Goal: Information Seeking & Learning: Learn about a topic

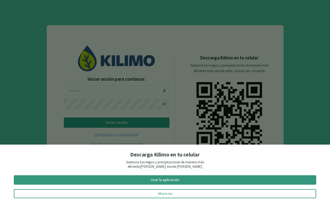
scroll to position [14, 0]
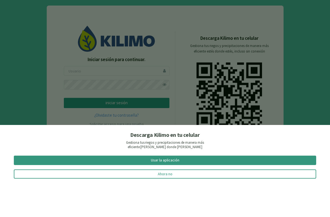
click at [183, 190] on button "Ahora no" at bounding box center [165, 194] width 303 height 9
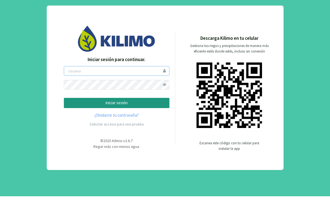
click at [140, 87] on input "email" at bounding box center [117, 92] width 106 height 10
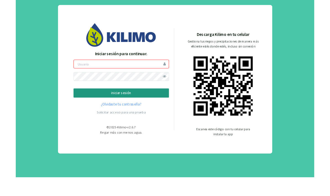
scroll to position [22, 0]
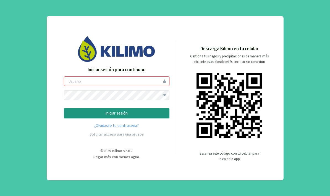
type input "fgonzalez"
click at [138, 110] on p "iniciar sesión" at bounding box center [117, 113] width 96 height 6
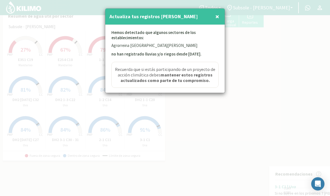
click at [218, 21] on span "×" at bounding box center [218, 16] width 4 height 9
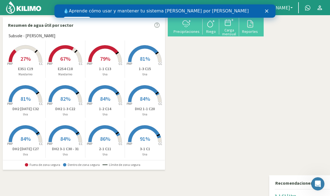
click at [267, 10] on icon "Cerrar" at bounding box center [266, 10] width 3 height 3
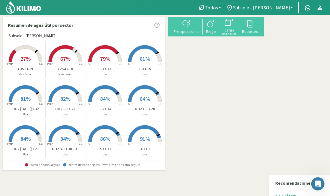
click at [286, 7] on span "Subsole - [PERSON_NAME]" at bounding box center [261, 8] width 57 height 6
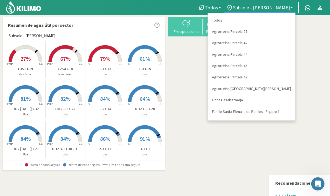
click at [274, 108] on link "Fundo Santa Elena - Los Boldos - Equipo 1" at bounding box center [251, 111] width 87 height 11
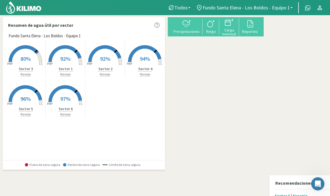
click at [67, 57] on span "92%" at bounding box center [65, 58] width 10 height 7
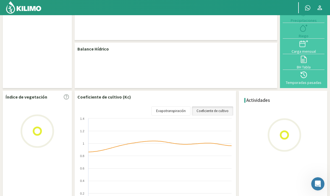
select select "7: Object"
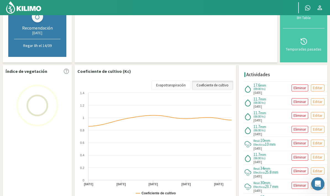
scroll to position [121, 0]
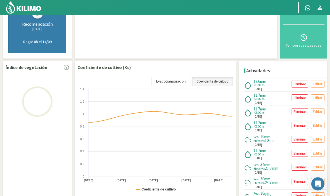
click at [173, 82] on link "Evapotranspiración" at bounding box center [171, 81] width 39 height 9
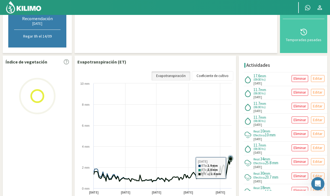
scroll to position [129, 0]
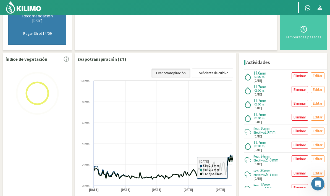
click at [232, 167] on icon at bounding box center [163, 167] width 138 height 23
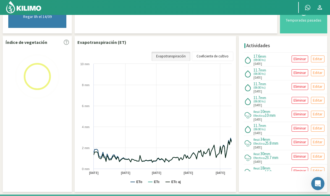
scroll to position [138, 0]
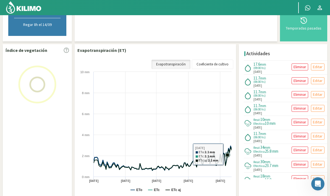
click at [228, 154] on icon at bounding box center [227, 155] width 3 height 3
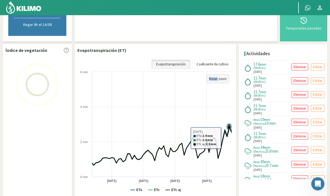
click at [230, 126] on icon at bounding box center [229, 127] width 3 height 3
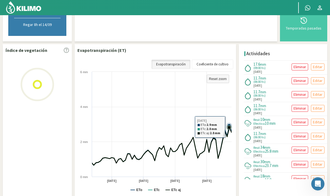
click at [229, 139] on icon at bounding box center [80, 147] width 303 height 38
click at [227, 135] on icon at bounding box center [227, 136] width 3 height 3
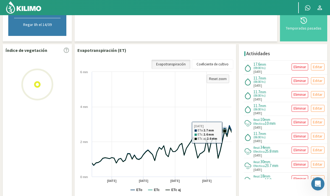
click at [225, 128] on icon at bounding box center [225, 131] width 6 height 6
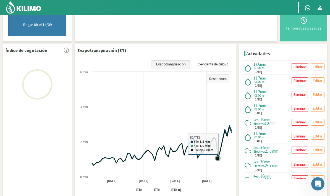
click at [219, 158] on icon at bounding box center [217, 158] width 3 height 3
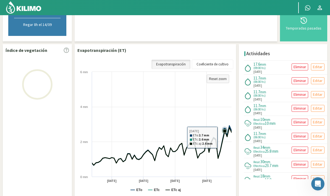
click at [225, 130] on icon at bounding box center [224, 130] width 3 height 3
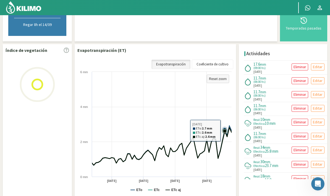
click at [224, 140] on icon at bounding box center [80, 147] width 303 height 38
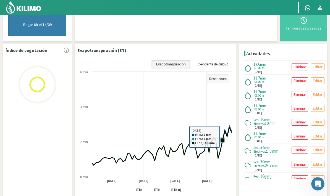
click at [223, 143] on icon at bounding box center [223, 141] width 6 height 6
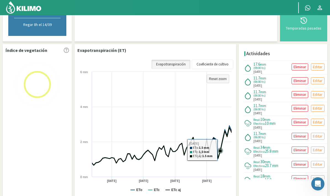
click at [221, 156] on icon at bounding box center [80, 147] width 303 height 38
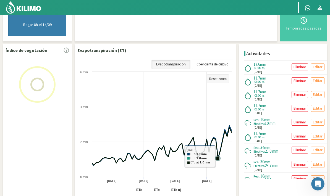
click at [219, 156] on icon at bounding box center [218, 159] width 6 height 6
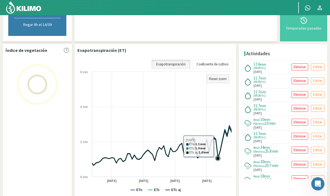
click at [218, 145] on icon at bounding box center [80, 147] width 303 height 38
click at [215, 144] on icon at bounding box center [80, 147] width 303 height 38
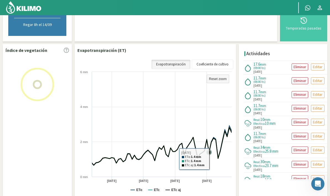
scroll to position [139, 0]
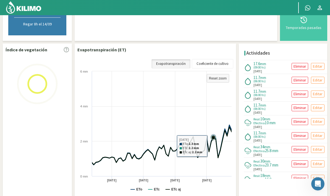
click at [214, 136] on icon at bounding box center [213, 137] width 3 height 3
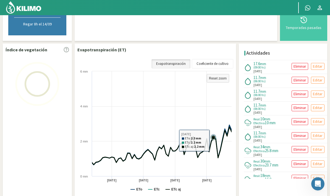
click at [213, 141] on icon at bounding box center [80, 146] width 303 height 38
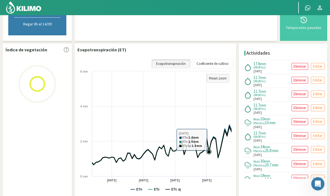
click at [209, 138] on icon at bounding box center [80, 146] width 303 height 38
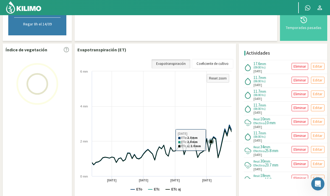
click at [211, 139] on icon at bounding box center [212, 142] width 6 height 6
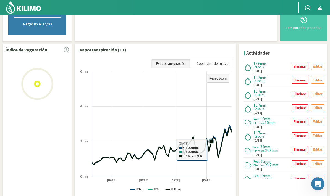
click at [212, 151] on icon at bounding box center [80, 146] width 303 height 38
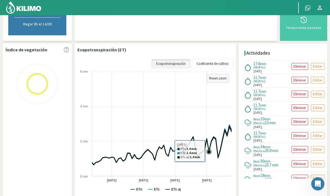
click at [209, 151] on icon at bounding box center [209, 152] width 3 height 3
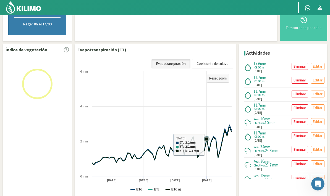
click at [206, 138] on icon at bounding box center [206, 139] width 3 height 3
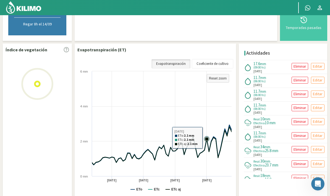
click at [316, 190] on div "Abrir Intercom Messenger" at bounding box center [318, 184] width 18 height 18
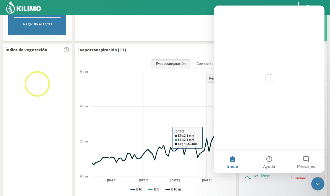
scroll to position [0, 0]
click at [211, 63] on link "Coeficiente de cultivo" at bounding box center [213, 63] width 42 height 9
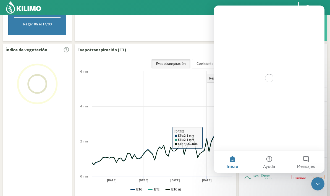
scroll to position [121, 0]
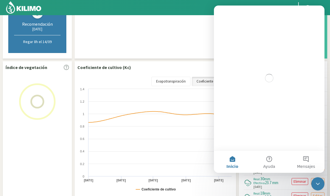
click at [185, 137] on rect at bounding box center [155, 141] width 157 height 111
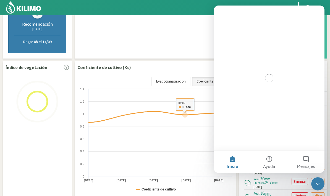
click at [203, 84] on link "Coeficiente de cultivo" at bounding box center [213, 81] width 42 height 9
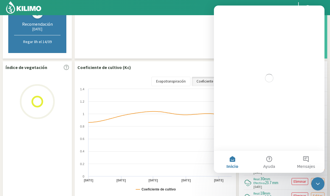
click at [117, 151] on rect at bounding box center [155, 141] width 157 height 111
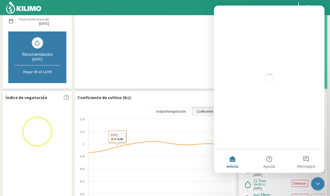
scroll to position [90, 0]
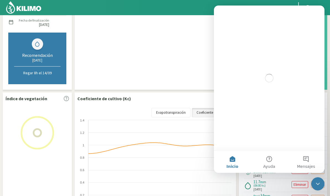
click at [167, 115] on link "Evapotranspiración" at bounding box center [171, 112] width 39 height 9
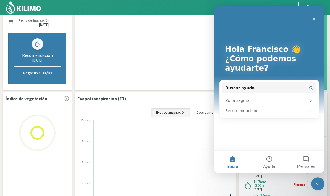
click at [315, 18] on icon "Cerrar" at bounding box center [314, 19] width 3 height 3
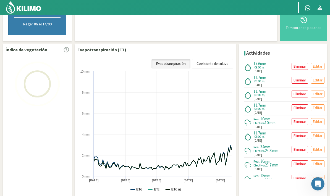
scroll to position [0, 0]
click at [216, 65] on link "Coeficiente de cultivo" at bounding box center [213, 63] width 42 height 9
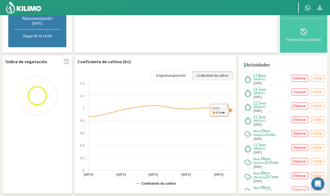
scroll to position [127, 0]
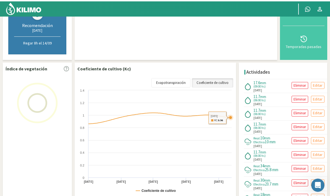
click at [28, 129] on img at bounding box center [37, 101] width 55 height 55
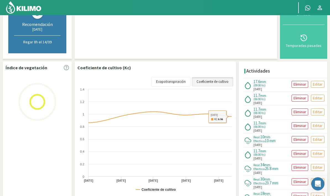
click at [30, 104] on img at bounding box center [37, 101] width 55 height 55
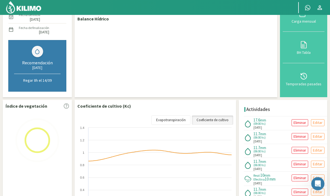
scroll to position [100, 0]
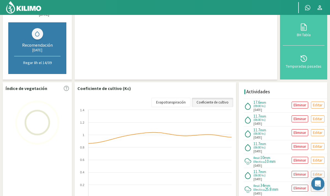
click at [35, 126] on img at bounding box center [37, 122] width 55 height 55
click at [27, 121] on img at bounding box center [37, 122] width 55 height 55
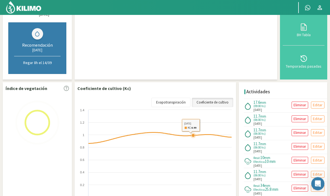
scroll to position [121, 0]
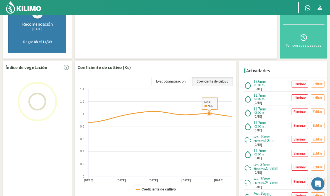
click at [35, 149] on div "Índice de vegetación" at bounding box center [37, 130] width 69 height 138
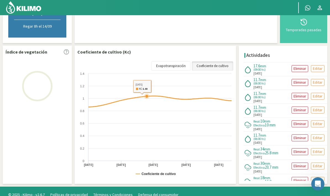
scroll to position [139, 0]
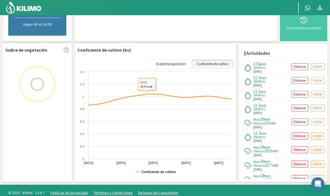
click at [90, 163] on text "[DATE]" at bounding box center [89, 163] width 10 height 4
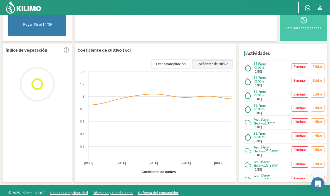
click at [89, 162] on text "[DATE]" at bounding box center [89, 163] width 10 height 4
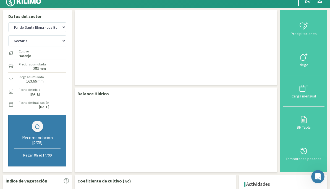
scroll to position [7, 0]
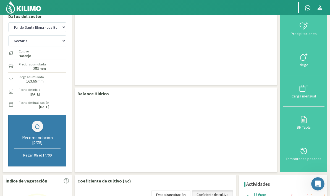
click at [306, 5] on icon at bounding box center [308, 7] width 7 height 7
click at [321, 5] on icon at bounding box center [320, 7] width 7 height 7
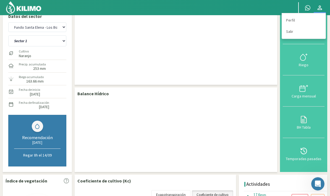
click at [254, 51] on div at bounding box center [176, 47] width 203 height 75
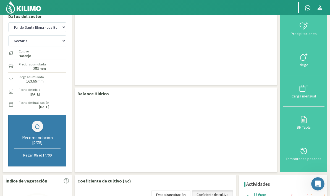
click at [305, 10] on icon at bounding box center [308, 7] width 7 height 7
